Goal: Check status: Check status

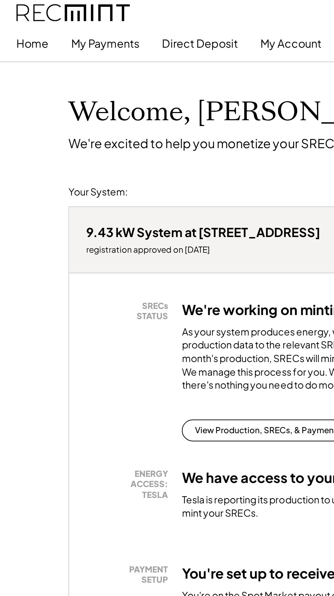
click at [51, 31] on div at bounding box center [167, 31] width 334 height 0
click at [50, 25] on button "My Payments" at bounding box center [52, 22] width 34 height 14
